Goal: Information Seeking & Learning: Learn about a topic

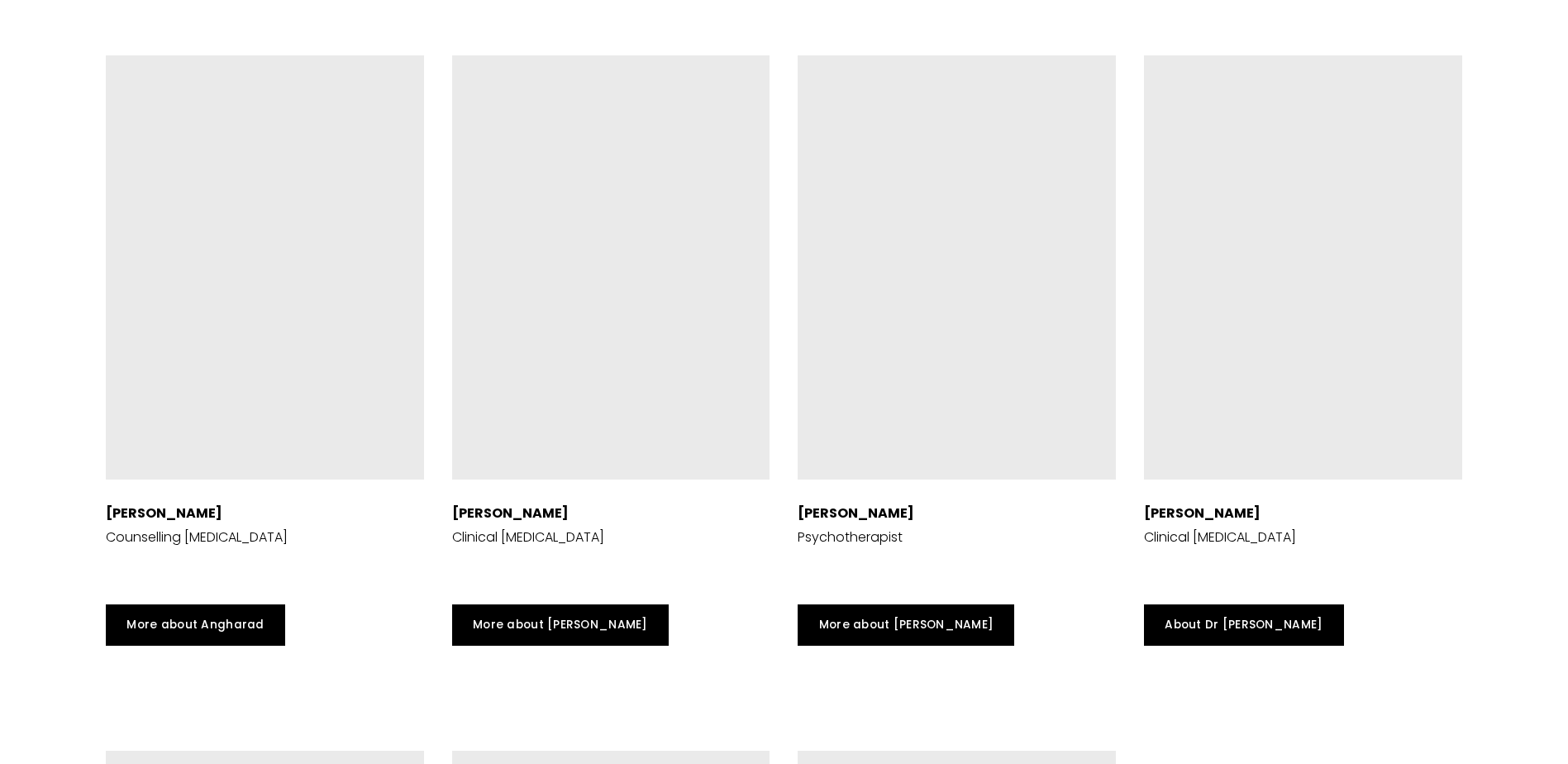
scroll to position [4383, 0]
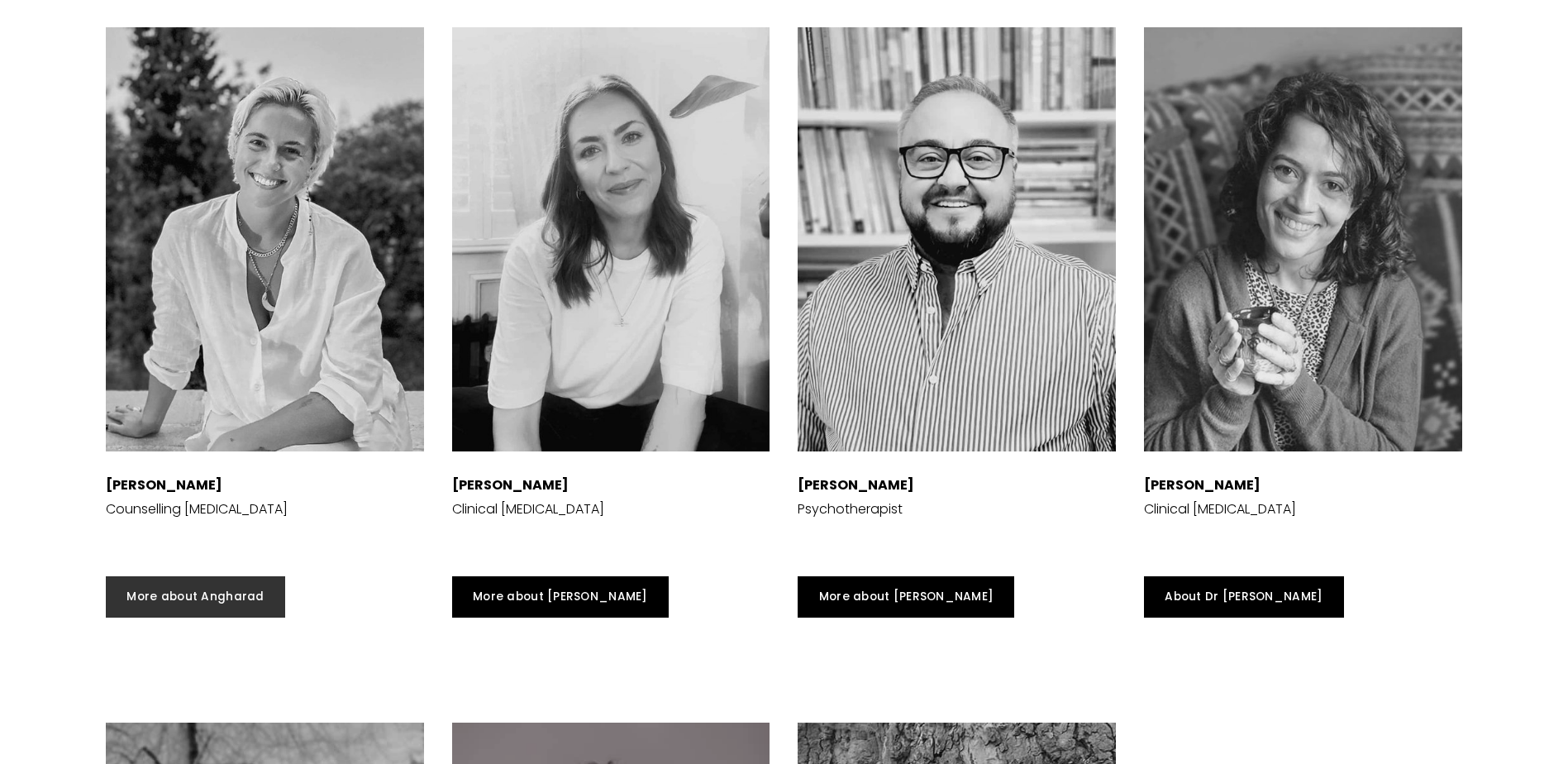
click at [210, 618] on link "More about Angharad" at bounding box center [195, 597] width 180 height 41
